Goal: Navigation & Orientation: Find specific page/section

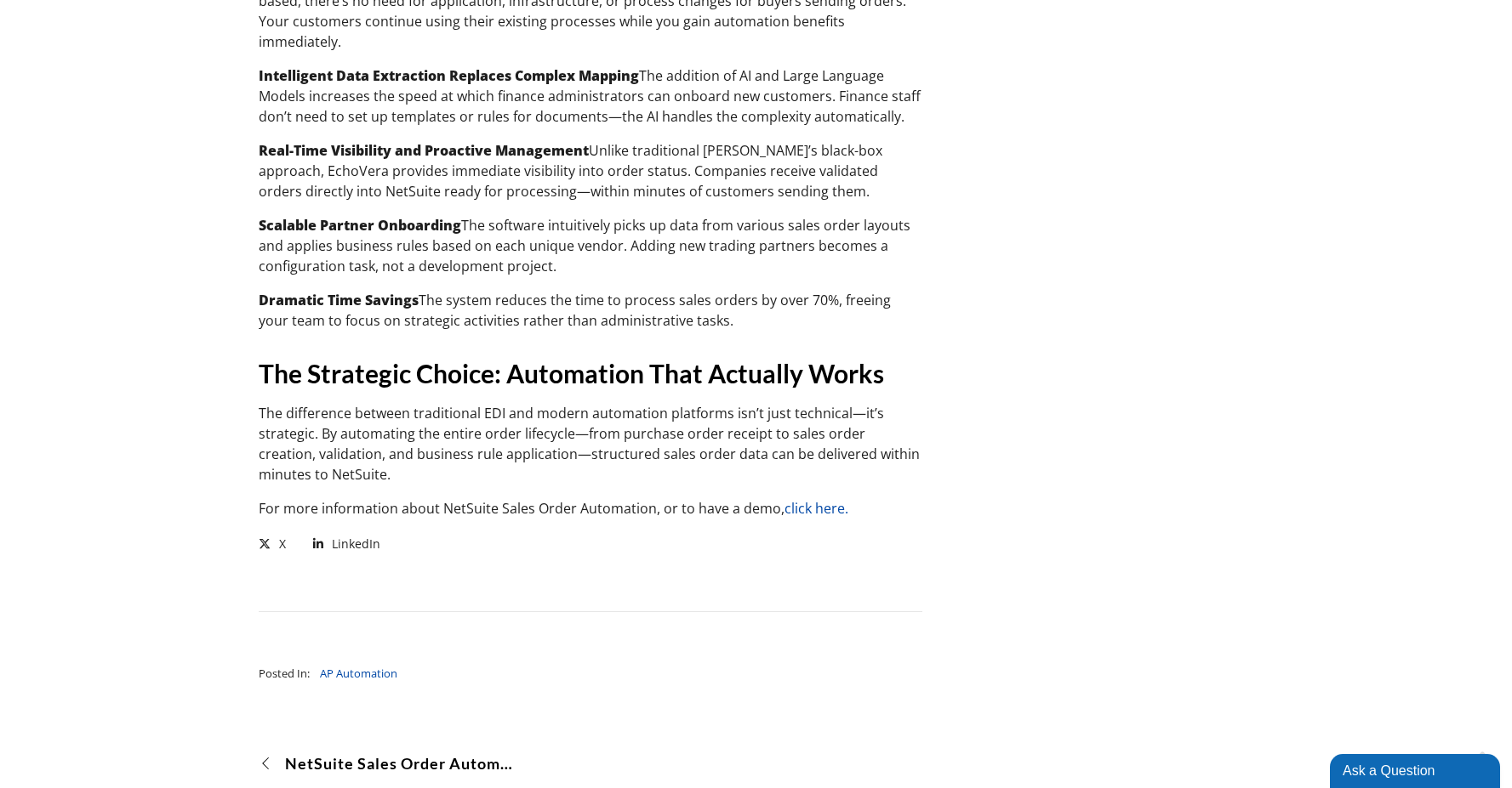
scroll to position [4438, 0]
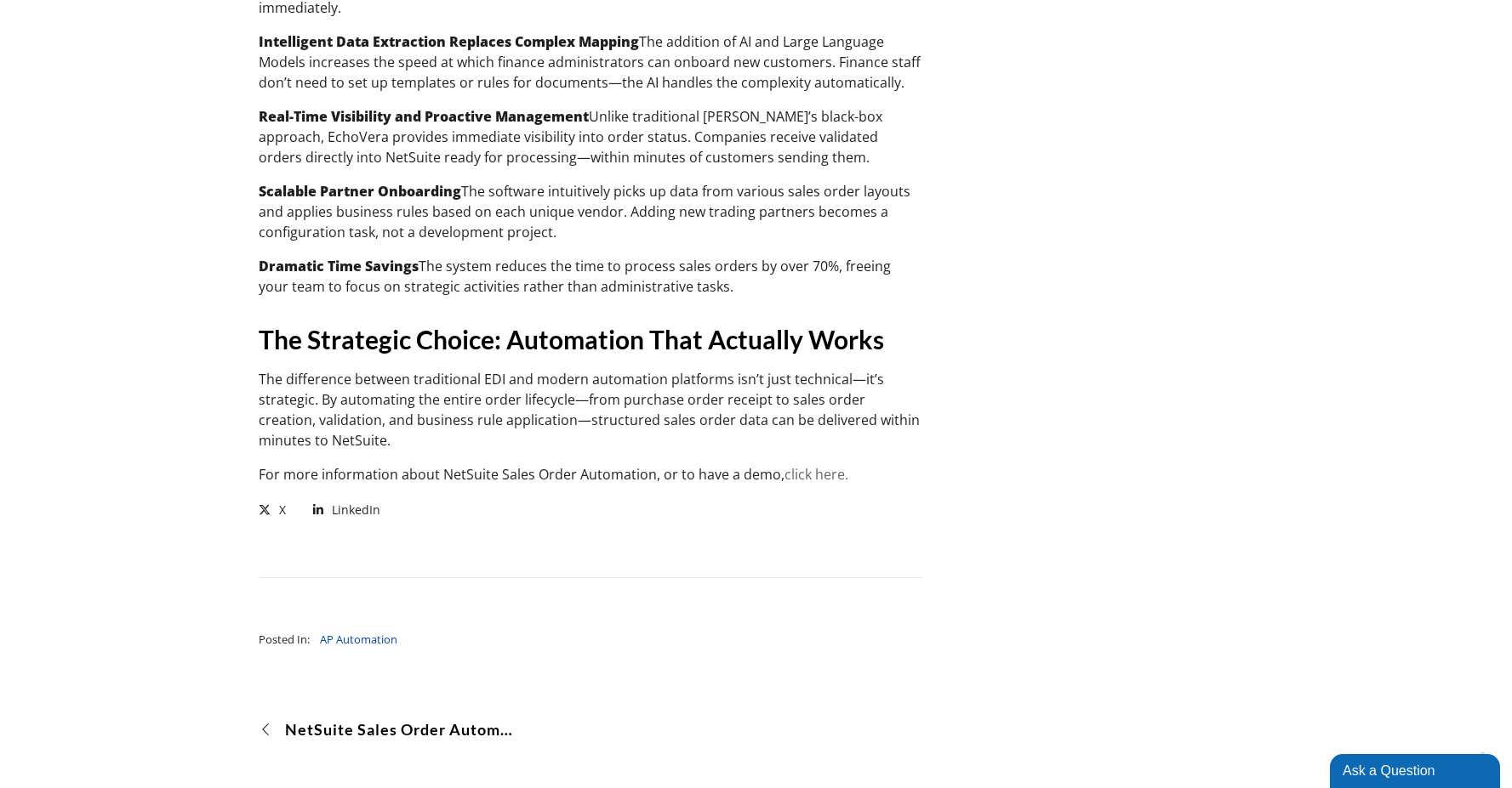
click at [803, 465] on link "click here." at bounding box center [816, 474] width 64 height 19
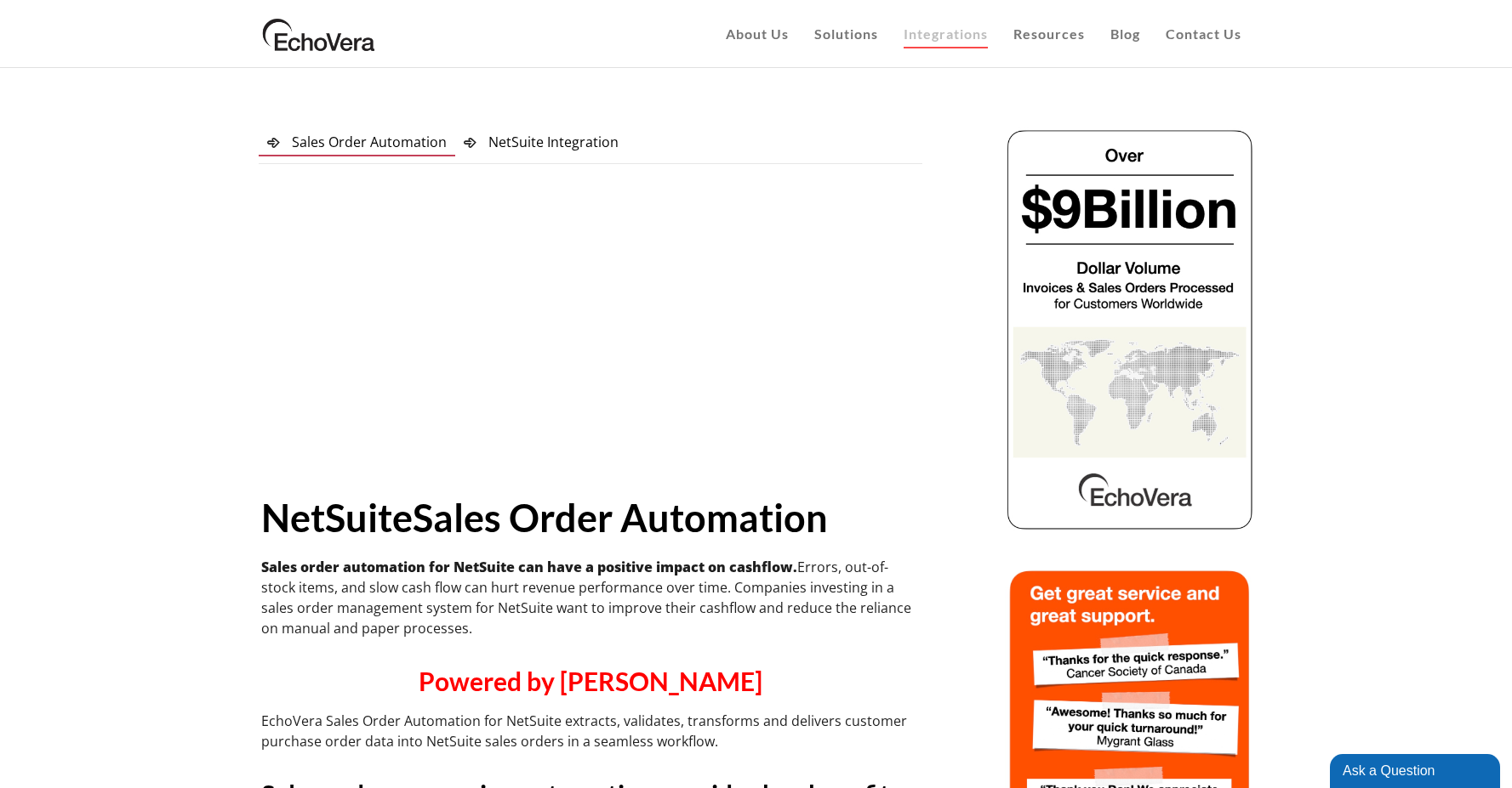
drag, startPoint x: 1508, startPoint y: 35, endPoint x: 1507, endPoint y: 57, distance: 22.0
click at [1507, 58] on div "EchoVera About Us Customers Case Studies Infor Cloudsuite AP Automation Case St…" at bounding box center [756, 33] width 1512 height 68
click at [1130, 43] on link "Blog" at bounding box center [1125, 33] width 55 height 68
